Goal: Information Seeking & Learning: Find specific fact

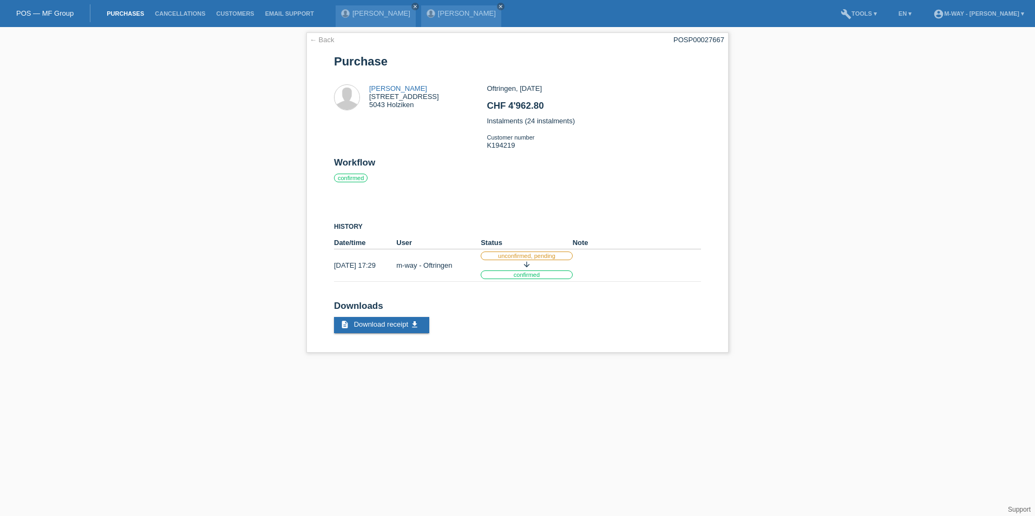
click at [113, 10] on link "Purchases" at bounding box center [125, 13] width 48 height 6
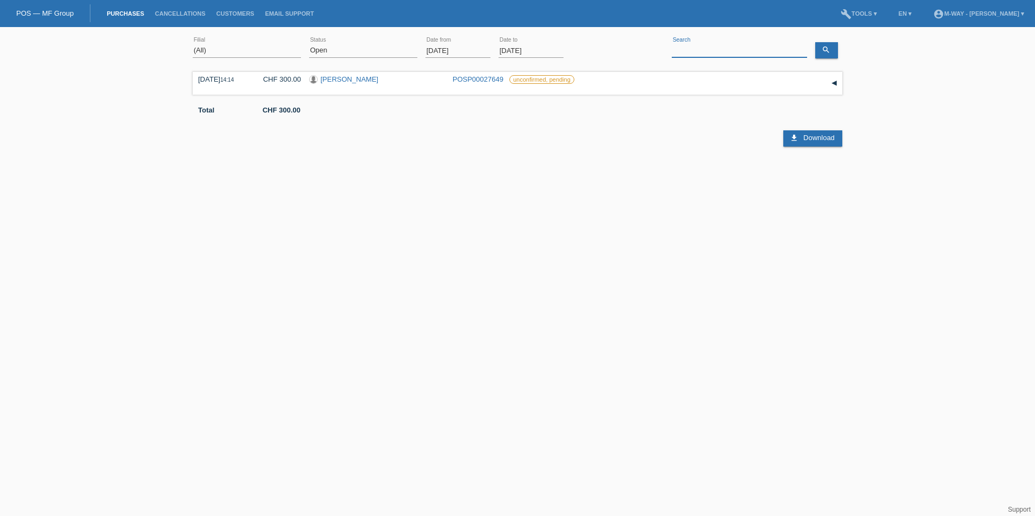
click at [690, 45] on input at bounding box center [739, 51] width 135 height 14
type input "bosser"
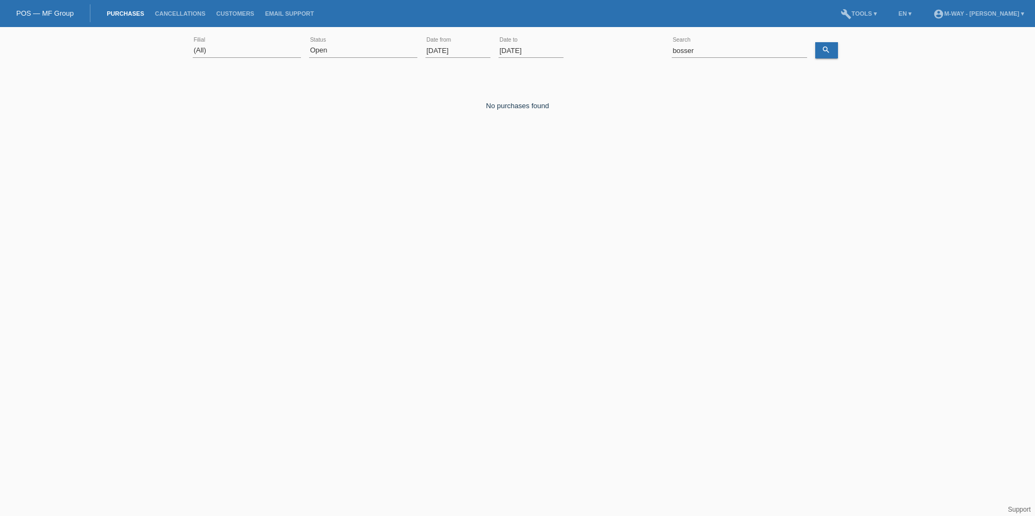
click at [447, 50] on input "[DATE]" at bounding box center [457, 51] width 65 height 14
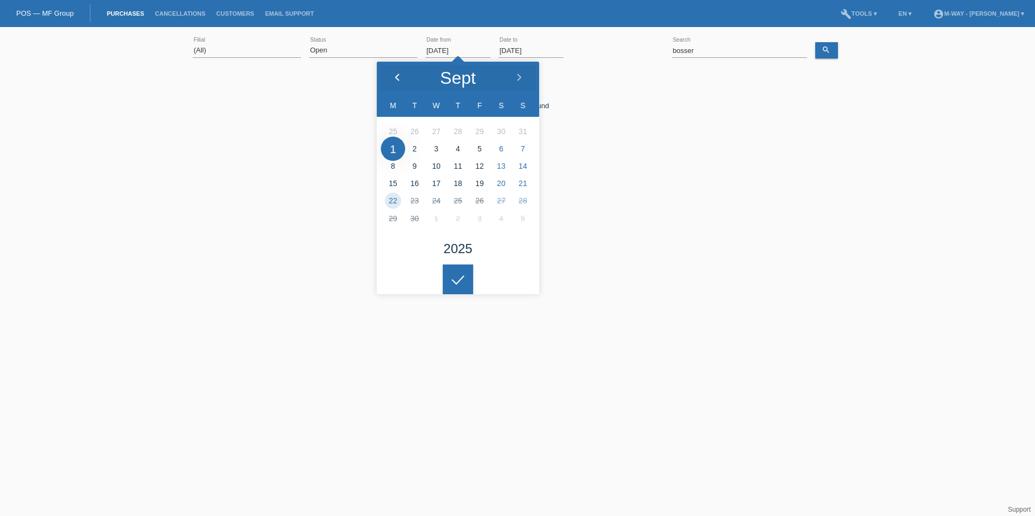
click at [402, 76] on div at bounding box center [397, 78] width 41 height 32
type input "12.05.2025"
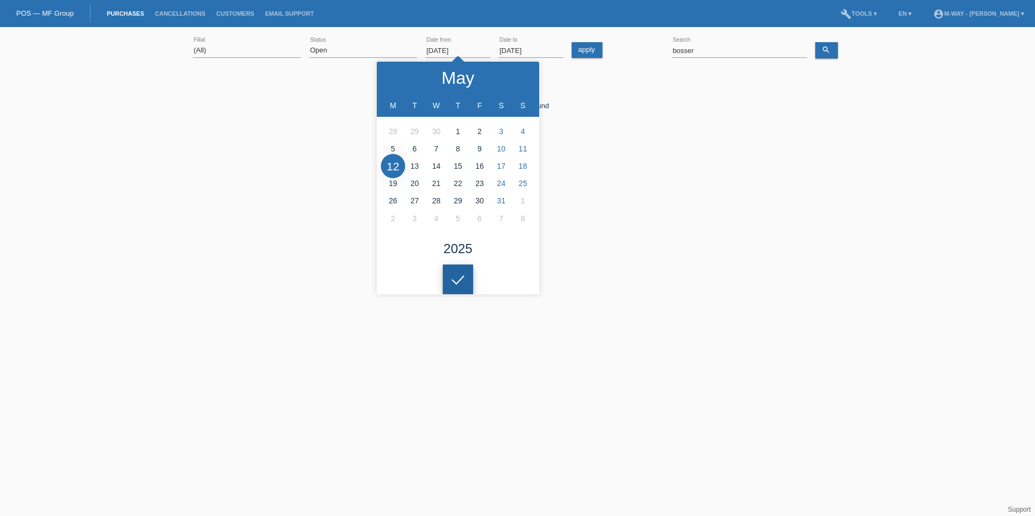
drag, startPoint x: 460, startPoint y: 282, endPoint x: 435, endPoint y: 250, distance: 41.3
click at [460, 281] on icon at bounding box center [457, 281] width 17 height 10
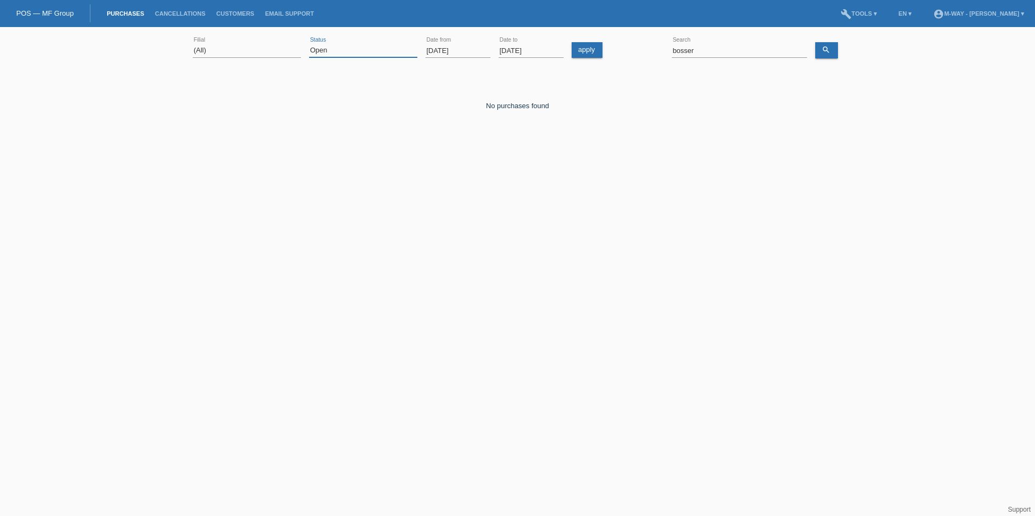
click at [345, 53] on select "(All) New Open Returned Stepped back / Cancelled Completed" at bounding box center [363, 50] width 108 height 13
select select "ALL"
click at [309, 44] on select "(All) New Open Returned Stepped back / Cancelled Completed" at bounding box center [363, 50] width 108 height 13
click at [829, 49] on icon "search" at bounding box center [826, 49] width 9 height 9
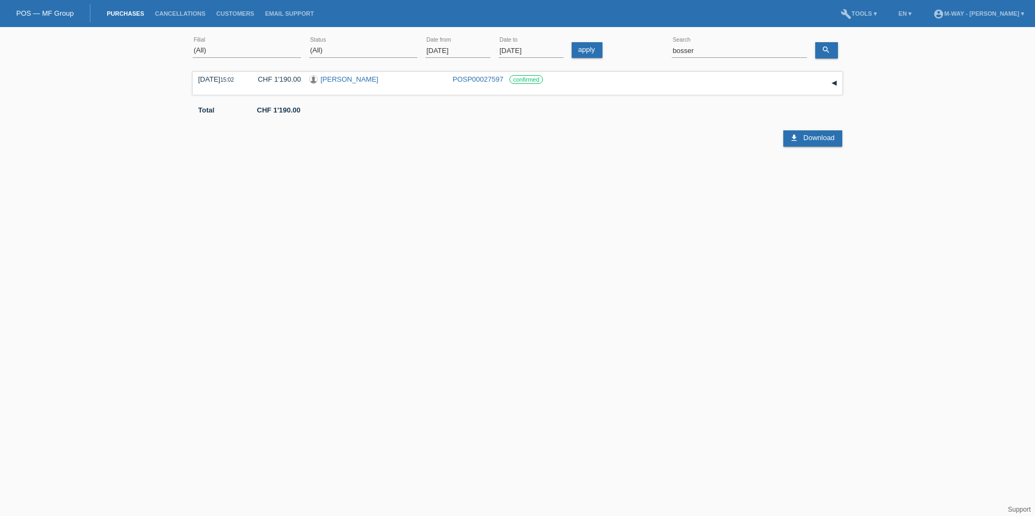
click at [358, 178] on html "POS — MF Group Purchases Cancellations Customers Email Support menu account_cir…" at bounding box center [517, 89] width 1035 height 178
drag, startPoint x: 698, startPoint y: 293, endPoint x: 680, endPoint y: 351, distance: 61.1
click at [698, 178] on html "POS — MF Group Purchases Cancellations Customers Email Support menu account_cir…" at bounding box center [517, 89] width 1035 height 178
click at [483, 50] on input "12.05.2025" at bounding box center [457, 51] width 65 height 14
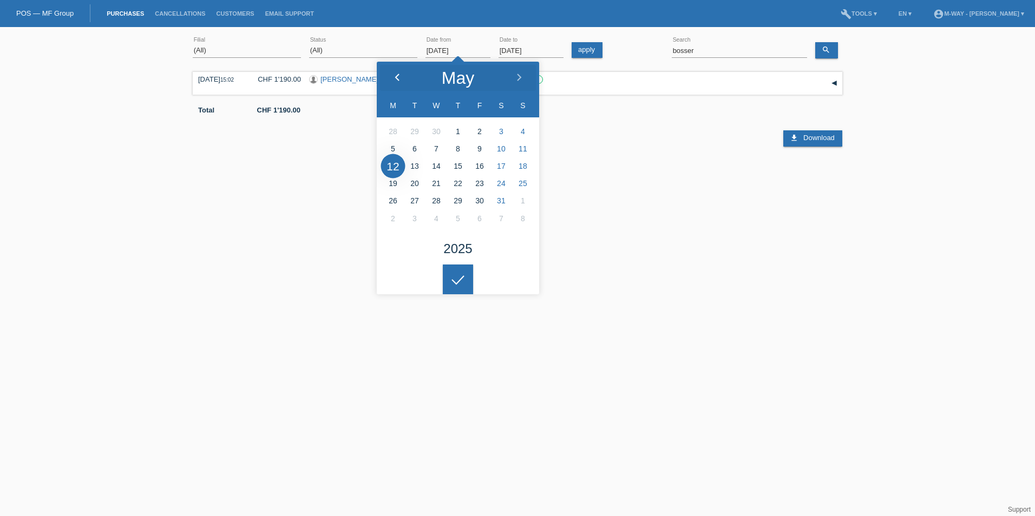
click at [397, 78] on polyline at bounding box center [397, 77] width 3 height 6
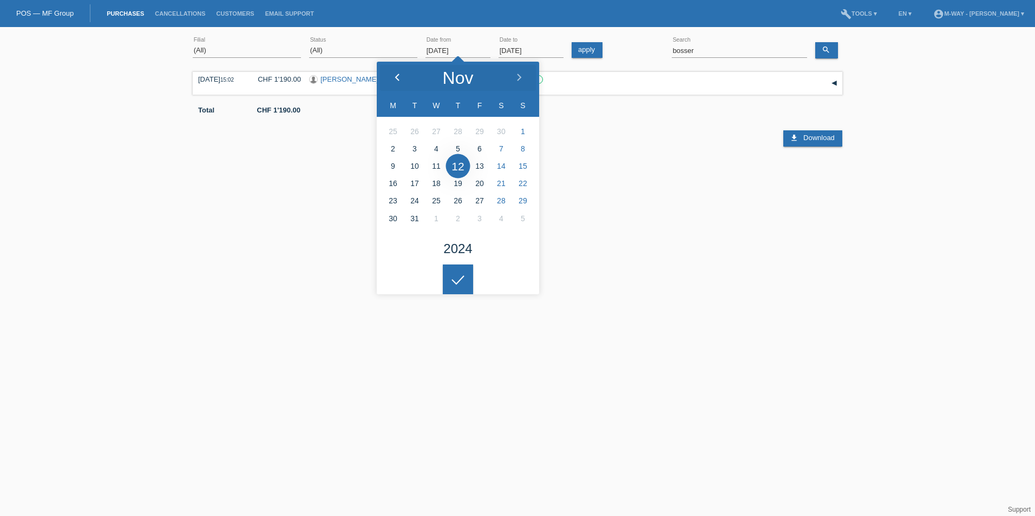
click at [397, 78] on polyline at bounding box center [397, 77] width 3 height 6
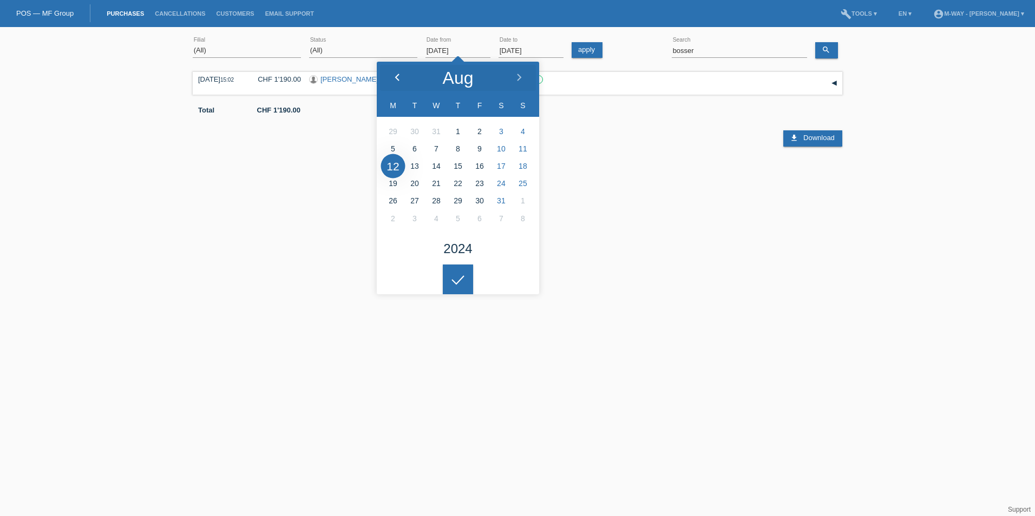
click at [397, 78] on polyline at bounding box center [397, 77] width 3 height 6
type input "12.04.2024"
click at [454, 272] on div at bounding box center [458, 280] width 30 height 30
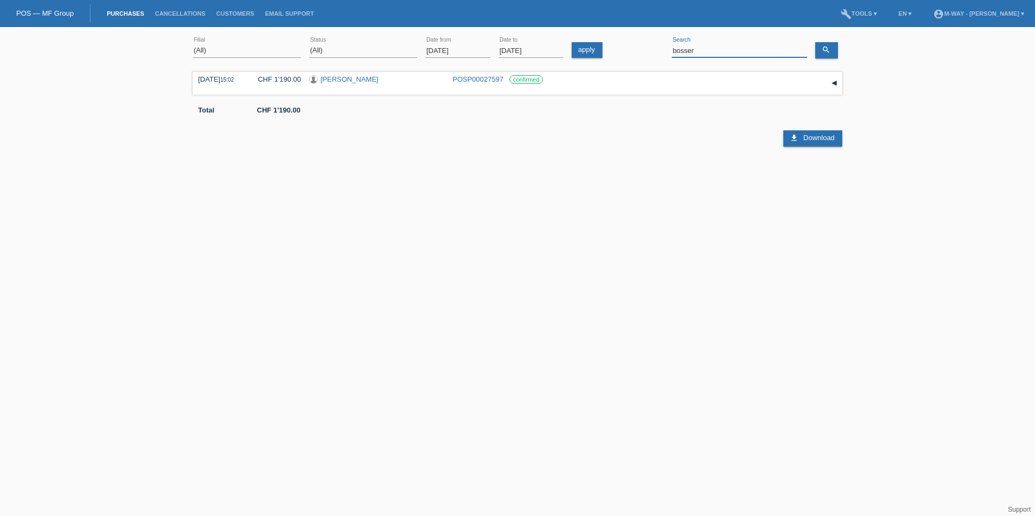
drag, startPoint x: 709, startPoint y: 48, endPoint x: 637, endPoint y: 50, distance: 72.6
click at [637, 50] on div "(All) Aarau Alexand'Ro Edouard'O Passion Vélo SàRL Basel Bern City Bern Expo Be…" at bounding box center [518, 50] width 650 height 37
click at [828, 52] on icon "search" at bounding box center [826, 49] width 9 height 9
drag, startPoint x: 742, startPoint y: 51, endPoint x: 671, endPoint y: 50, distance: 70.9
click at [671, 50] on div "(All) Aarau Alexand'Ro Edouard'O Passion Vélo SàRL Basel Bern City Bern Expo Be…" at bounding box center [518, 50] width 650 height 37
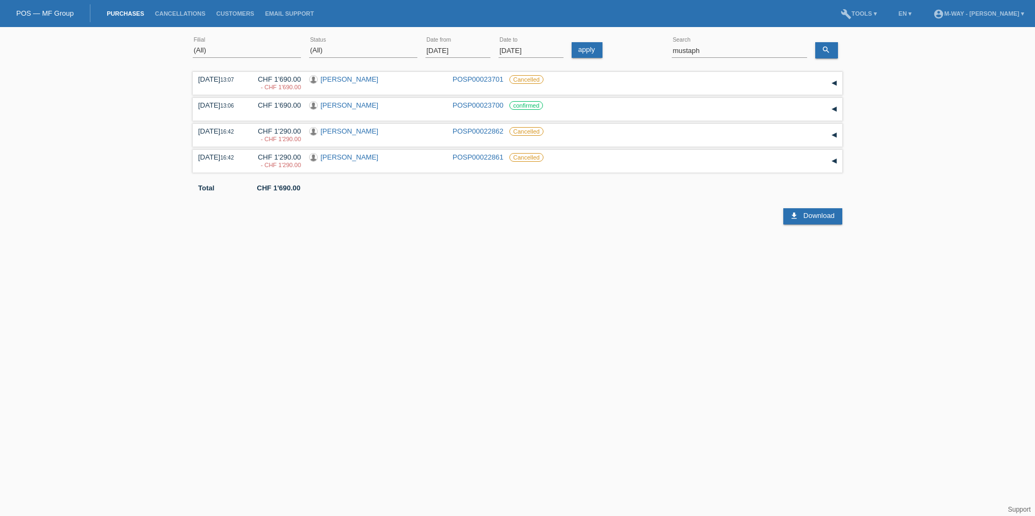
click at [622, 225] on html "POS — MF Group Purchases Cancellations Customers Email Support menu account_cir…" at bounding box center [517, 112] width 1035 height 225
click at [710, 48] on input "mustaph" at bounding box center [739, 51] width 135 height 14
type input "nelson rap"
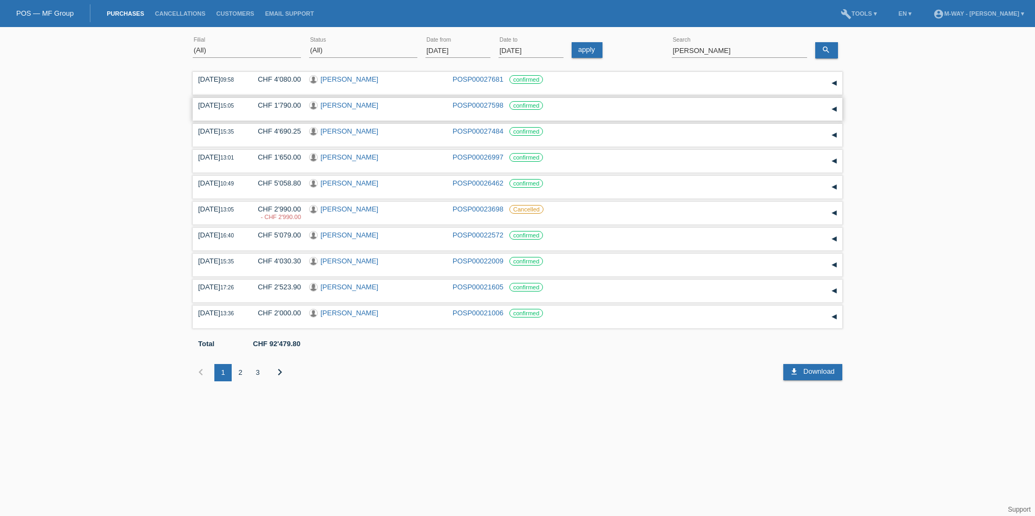
click at [357, 103] on link "[PERSON_NAME]" at bounding box center [349, 105] width 58 height 8
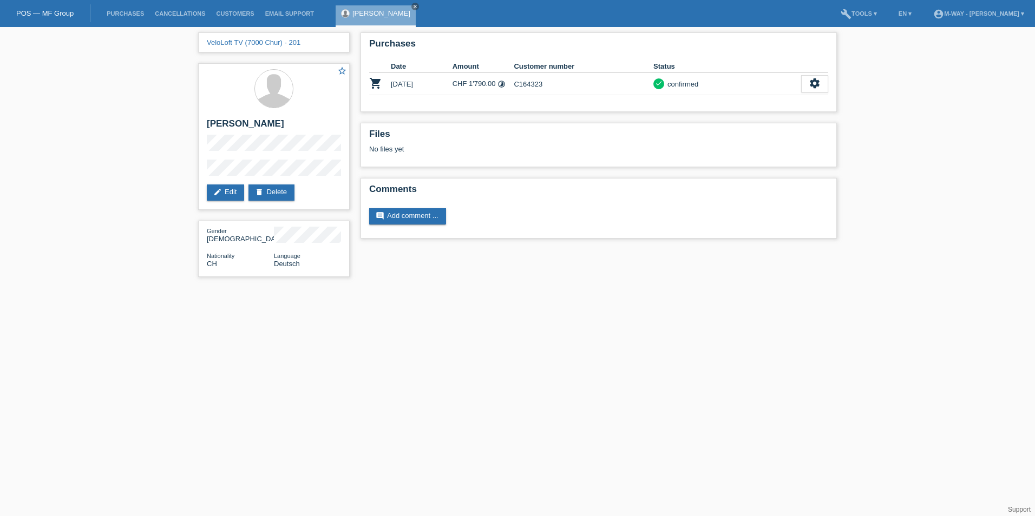
click at [944, 288] on html "POS — MF Group Purchases Cancellations Customers Email Support [PERSON_NAME] cl…" at bounding box center [517, 144] width 1035 height 288
click at [603, 288] on html "POS — MF Group Purchases Cancellations Customers Email Support [PERSON_NAME] cl…" at bounding box center [517, 144] width 1035 height 288
